Goal: Check status: Check status

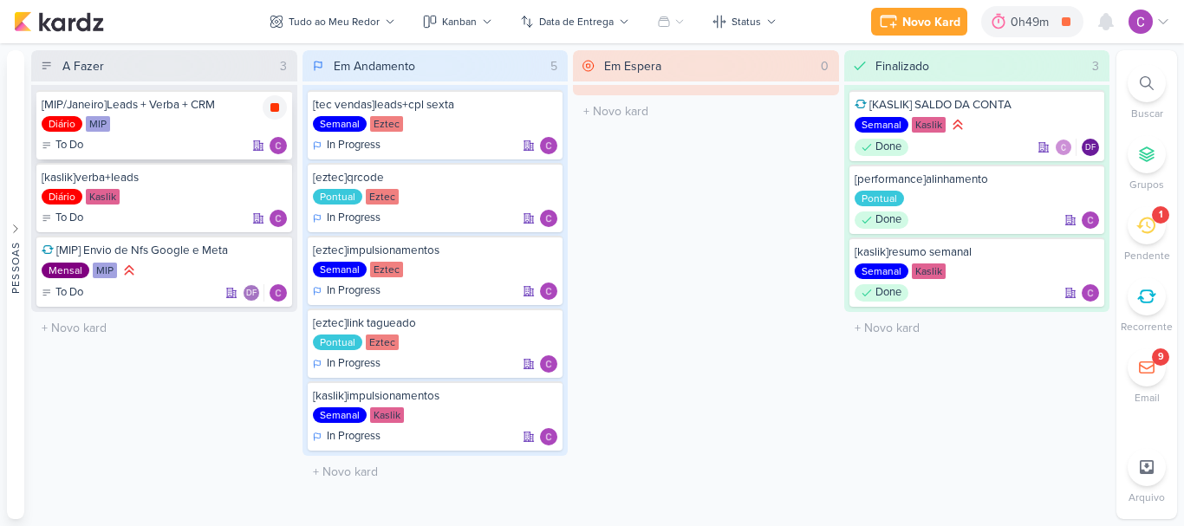
click at [275, 108] on icon at bounding box center [275, 107] width 9 height 9
click at [1039, 29] on div "0h49m" at bounding box center [1056, 22] width 43 height 18
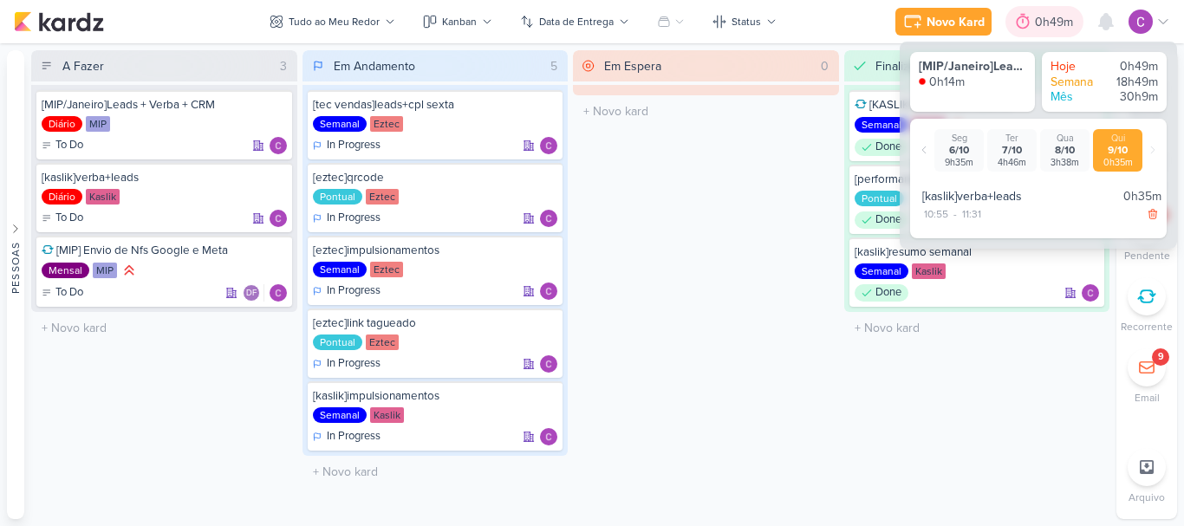
click at [1039, 29] on div "0h49m" at bounding box center [1056, 22] width 43 height 18
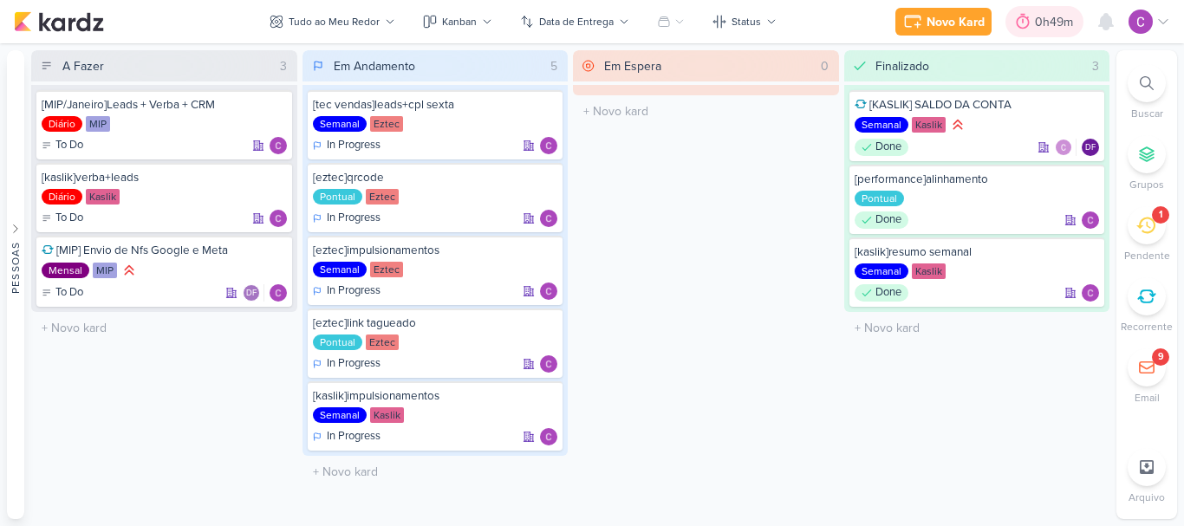
click at [1039, 29] on div "0h49m" at bounding box center [1056, 22] width 43 height 18
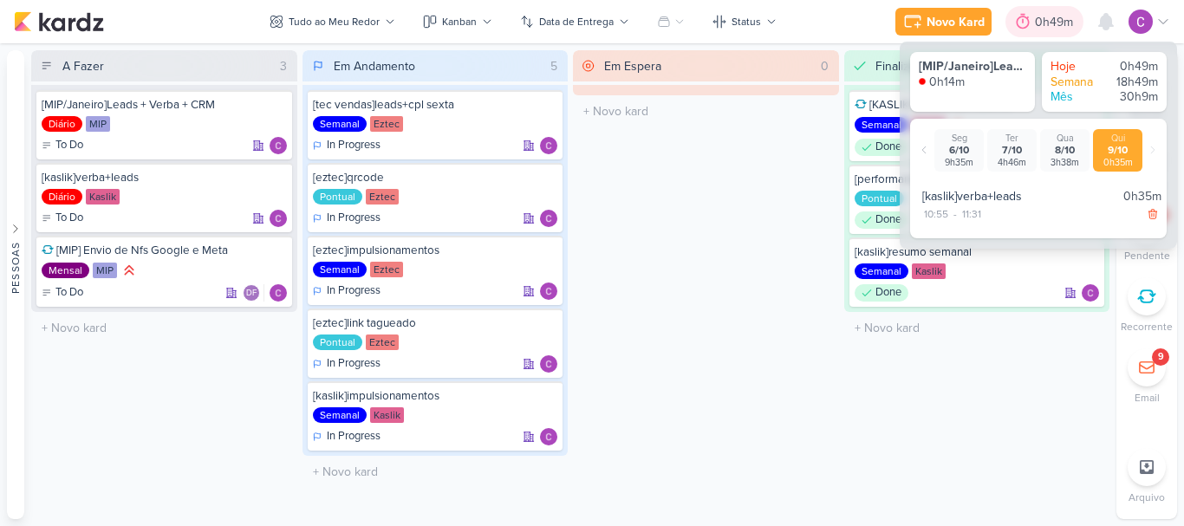
click at [1039, 29] on div "0h49m" at bounding box center [1056, 22] width 43 height 18
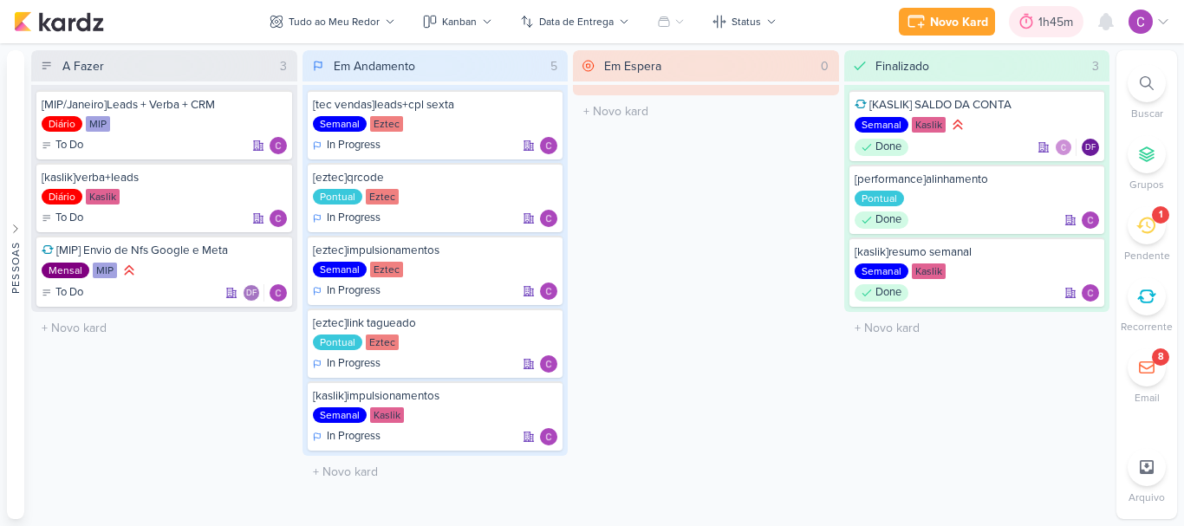
click at [1045, 19] on div "1h45m" at bounding box center [1059, 22] width 40 height 18
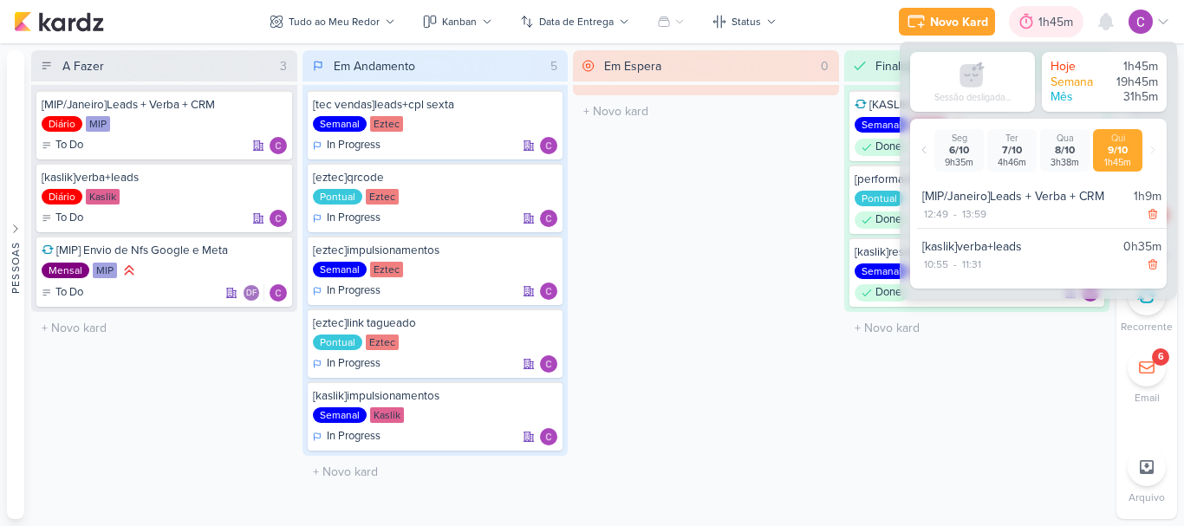
click at [1042, 29] on div "1h45m" at bounding box center [1059, 22] width 40 height 18
